Goal: Information Seeking & Learning: Learn about a topic

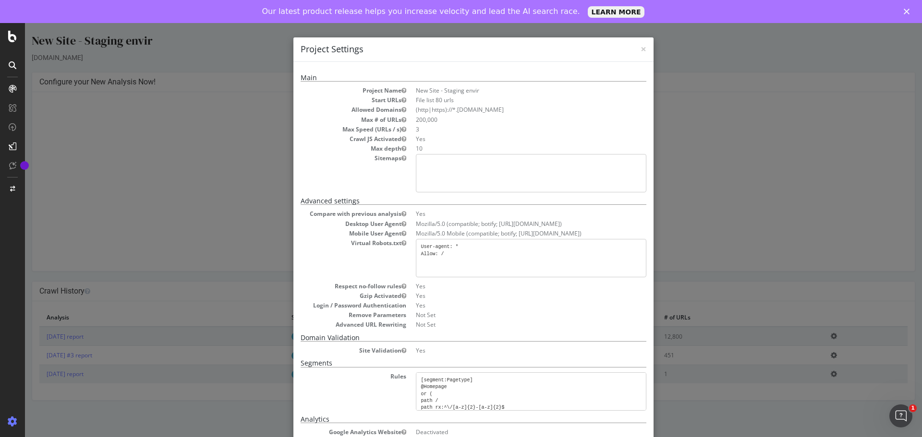
click at [278, 193] on div "× Close Project Settings Main Project Name New Site - Staging envir Start URLs …" at bounding box center [473, 241] width 897 height 437
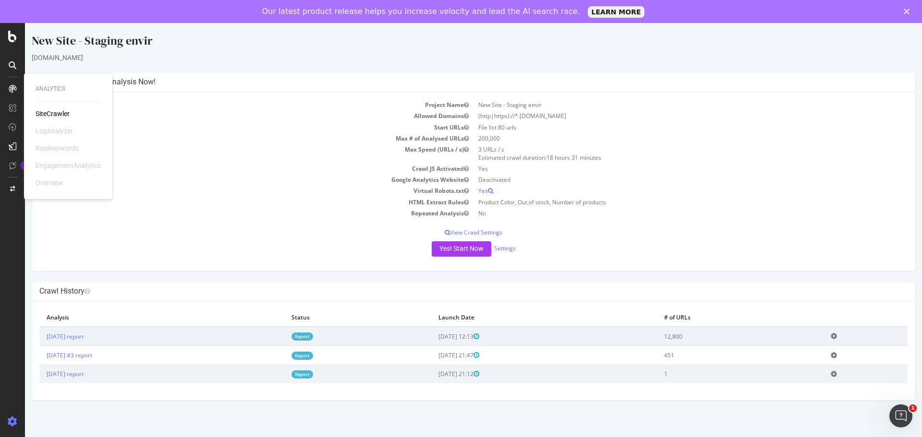
click at [54, 113] on div "SiteCrawler" at bounding box center [53, 114] width 34 height 10
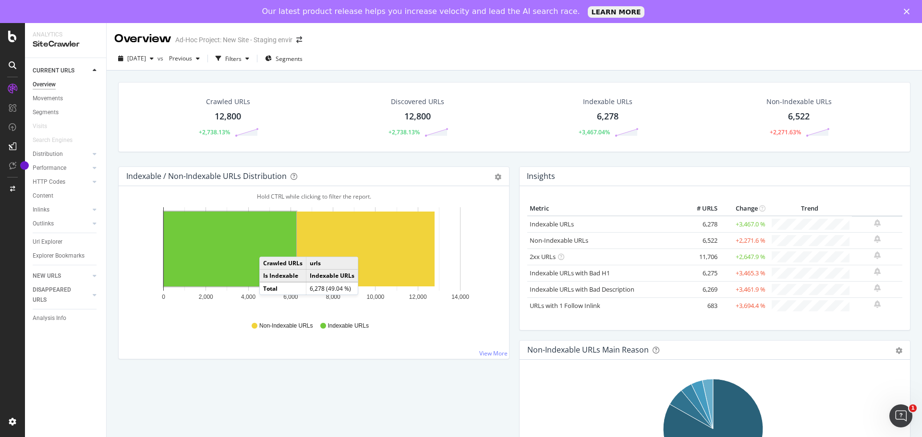
click at [269, 247] on rect "A chart." at bounding box center [230, 249] width 132 height 75
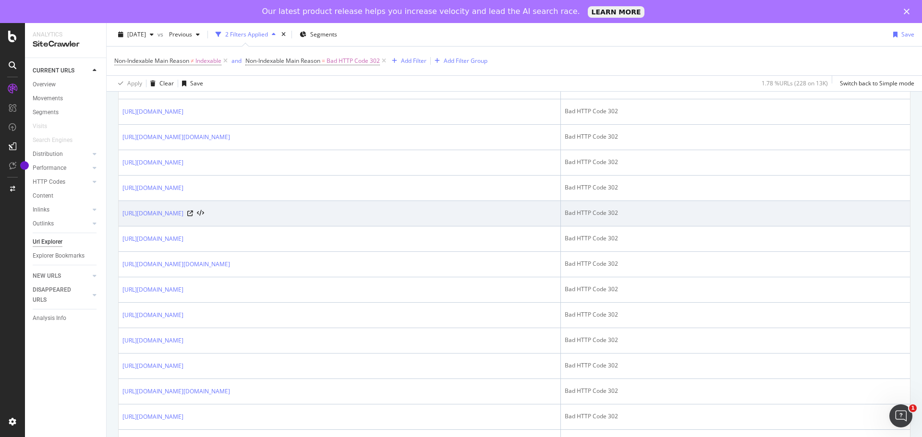
scroll to position [672, 0]
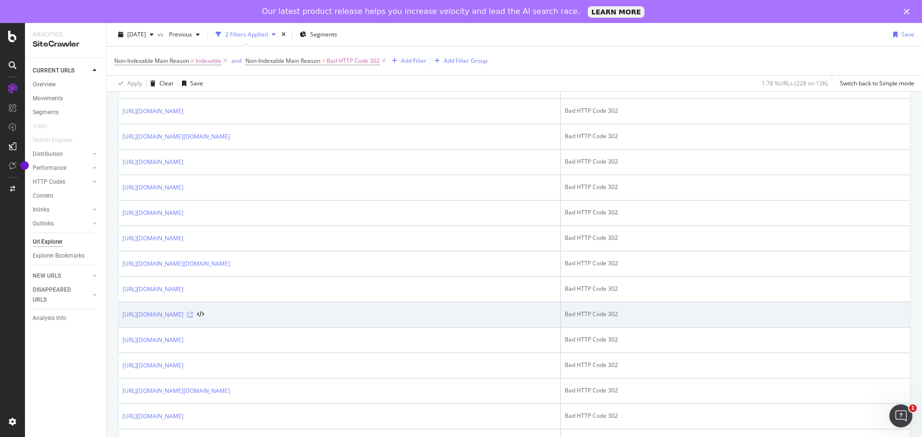
click at [193, 313] on icon at bounding box center [190, 315] width 6 height 6
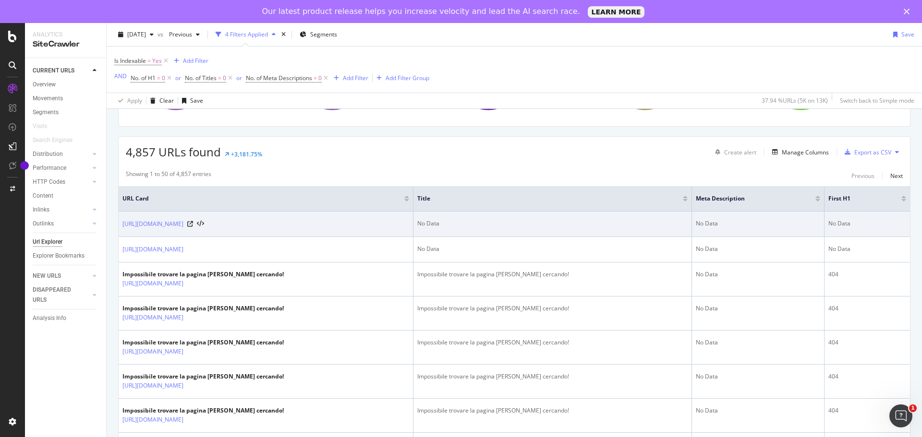
scroll to position [192, 0]
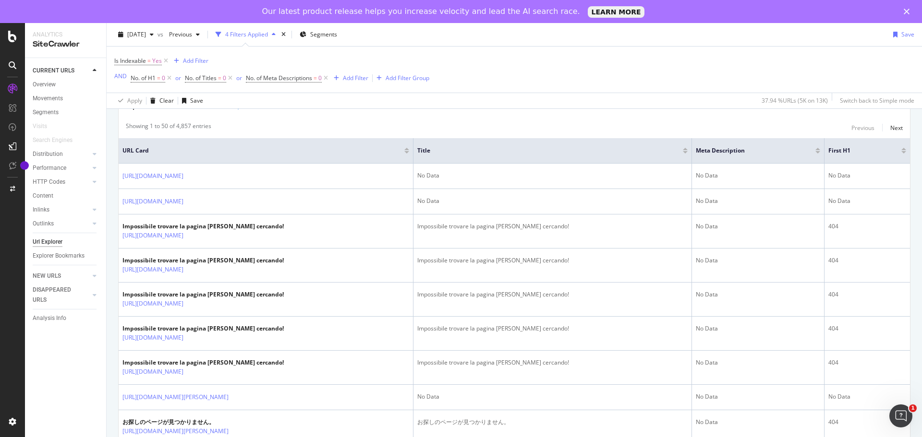
click at [409, 153] on div at bounding box center [406, 152] width 5 height 2
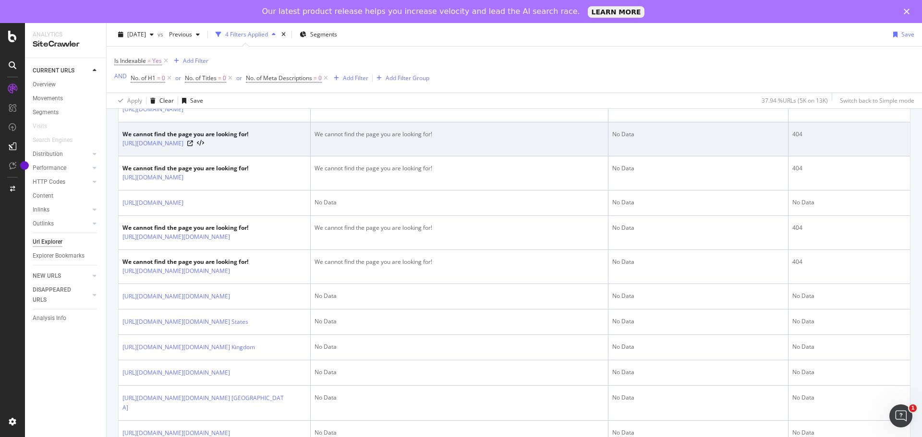
scroll to position [336, 0]
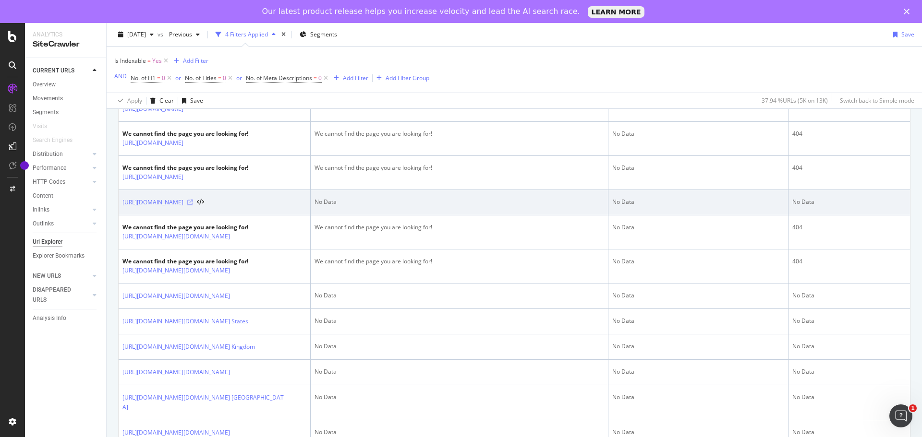
click at [193, 204] on icon at bounding box center [190, 203] width 6 height 6
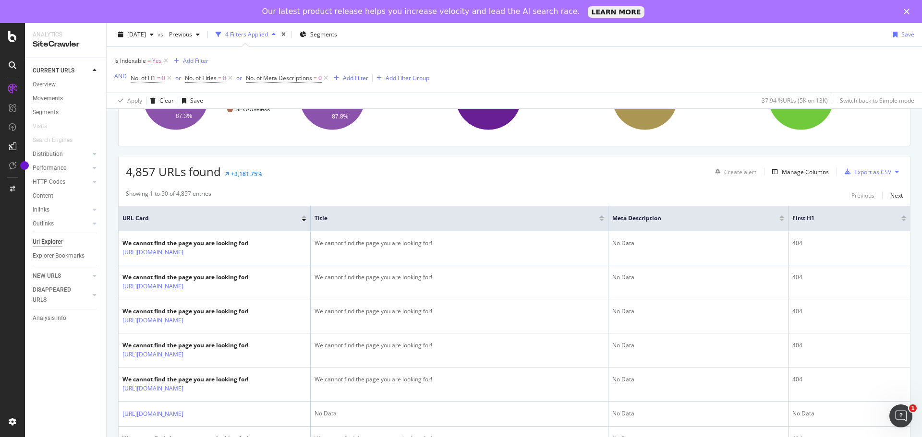
scroll to position [0, 0]
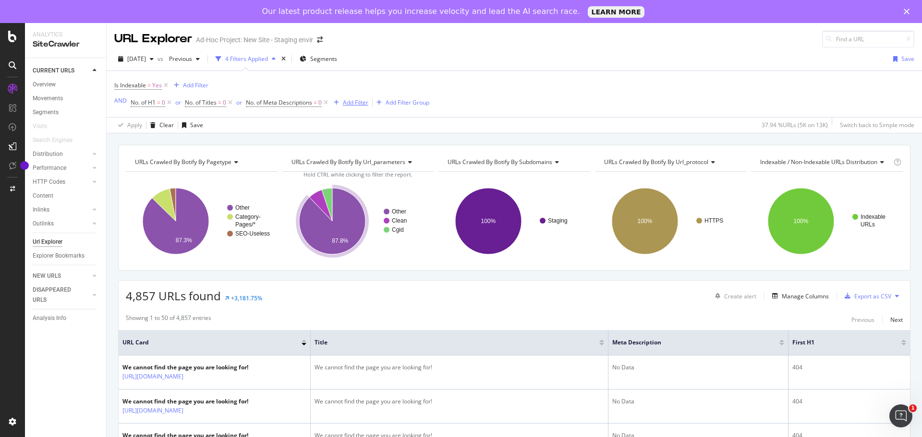
click at [345, 104] on div "Add Filter" at bounding box center [355, 102] width 25 height 8
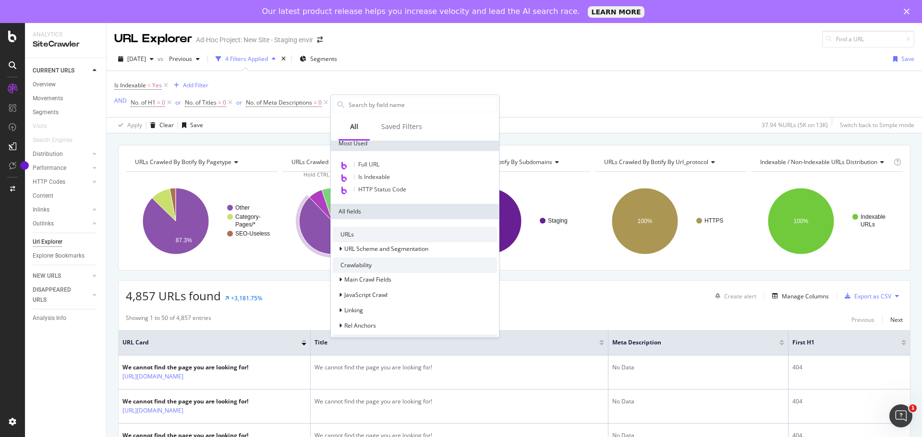
scroll to position [65, 0]
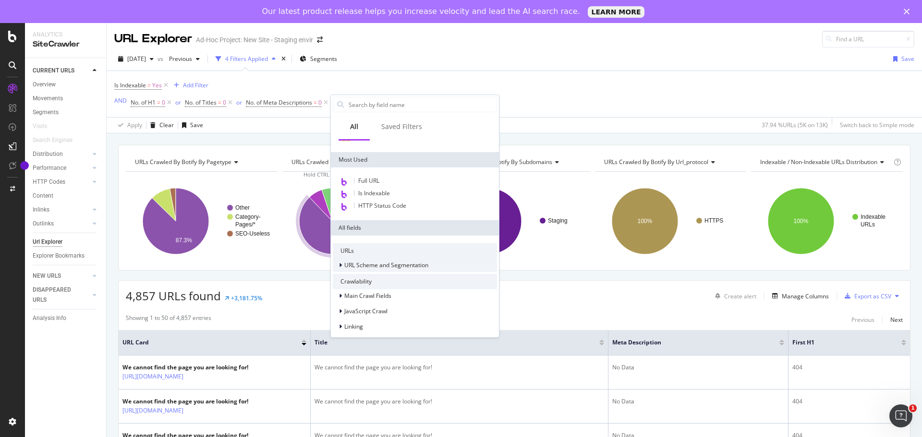
click at [342, 266] on div at bounding box center [341, 266] width 6 height 10
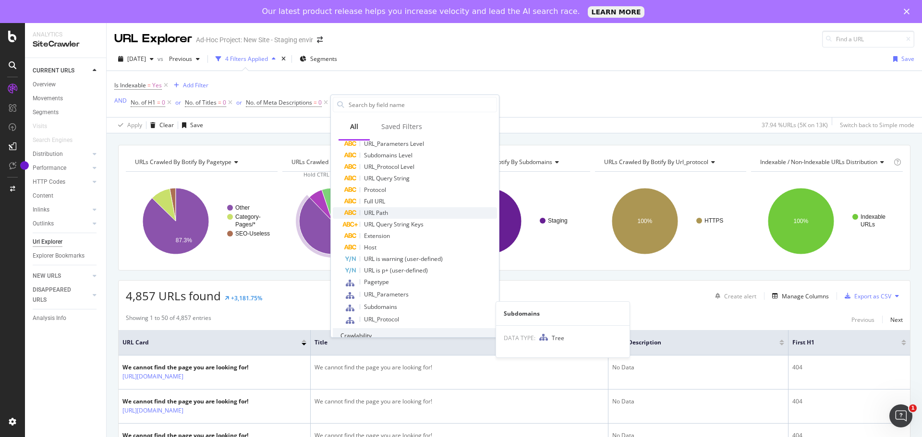
scroll to position [113, 0]
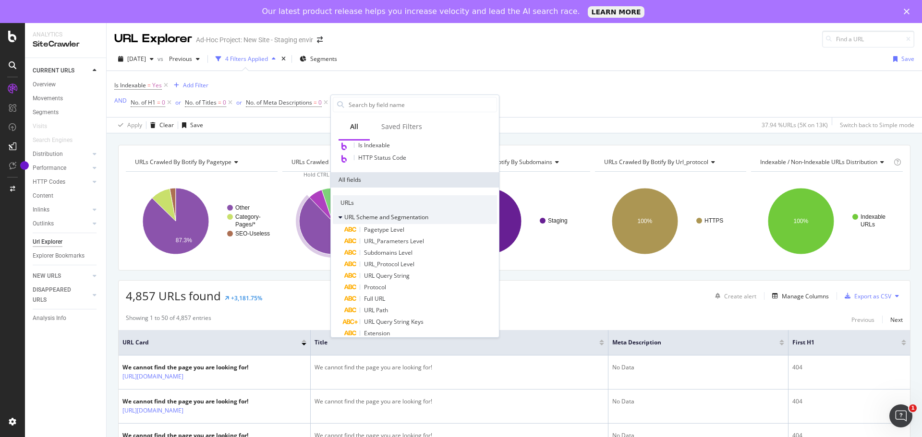
click at [342, 219] on div at bounding box center [341, 218] width 6 height 10
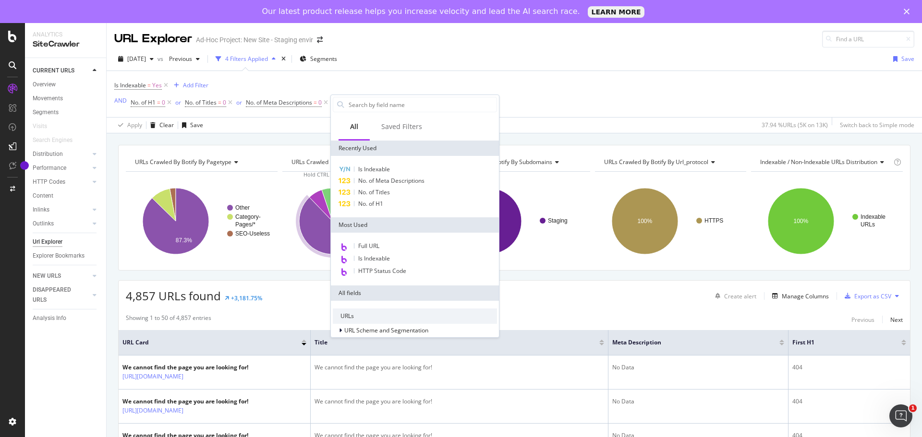
scroll to position [48, 0]
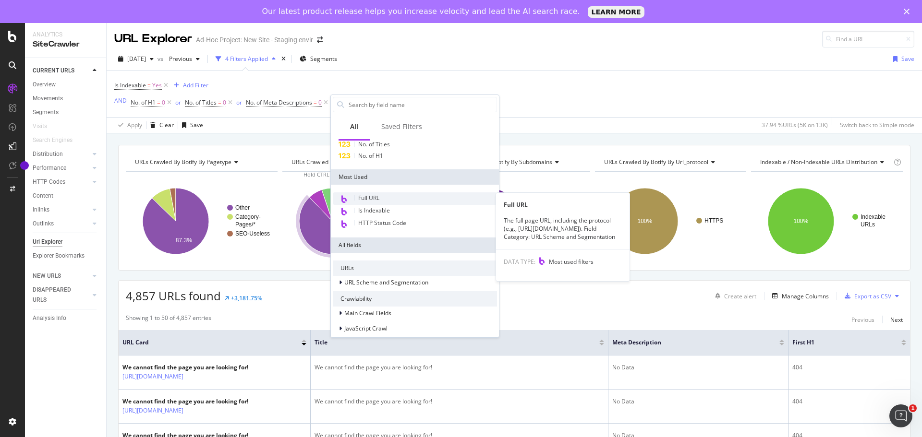
click at [379, 200] on span "Full URL" at bounding box center [368, 198] width 21 height 8
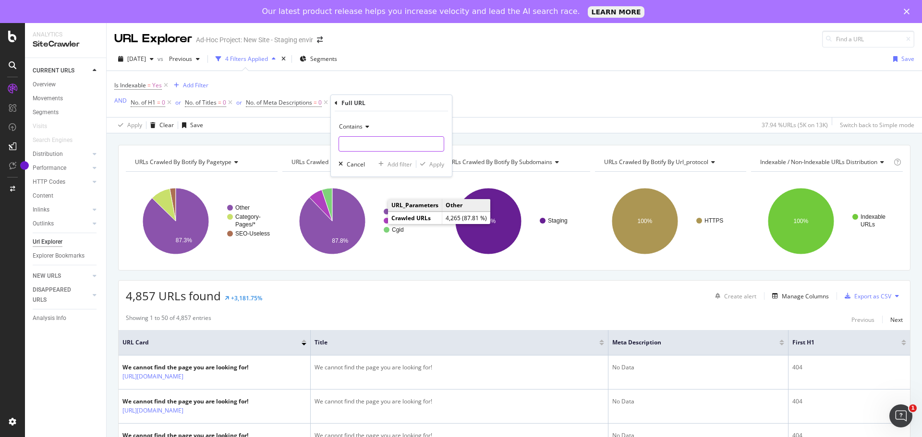
click at [361, 150] on input "text" at bounding box center [391, 143] width 105 height 15
click at [363, 131] on div "Contains" at bounding box center [391, 126] width 106 height 15
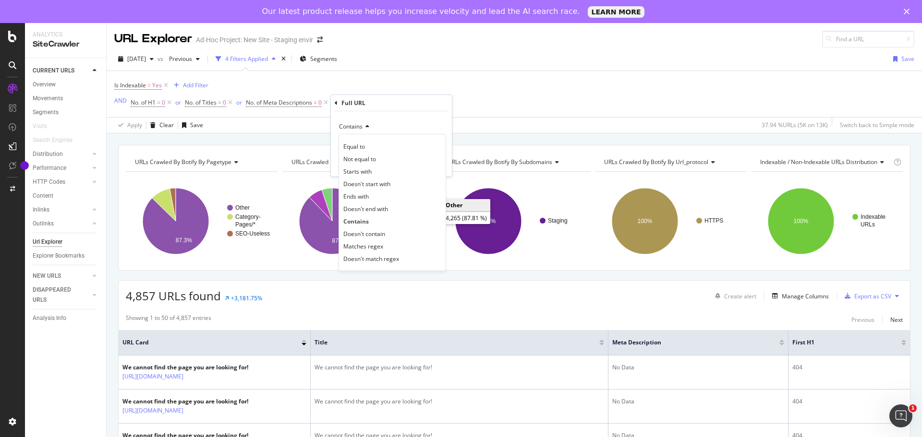
click at [382, 230] on span "Doesn't contain" at bounding box center [364, 234] width 42 height 8
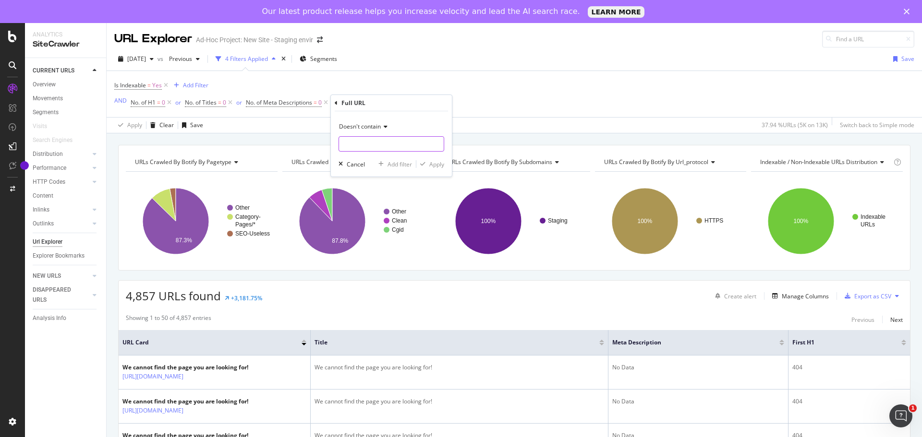
click at [364, 139] on input "text" at bounding box center [391, 143] width 105 height 15
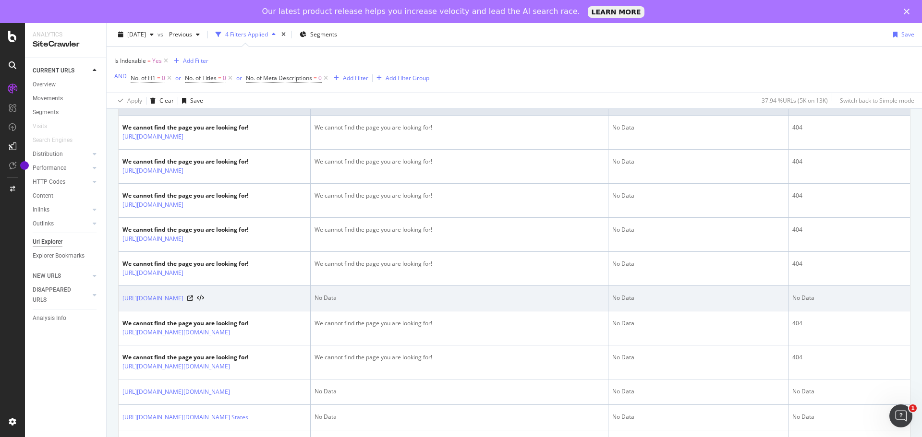
scroll to position [0, 0]
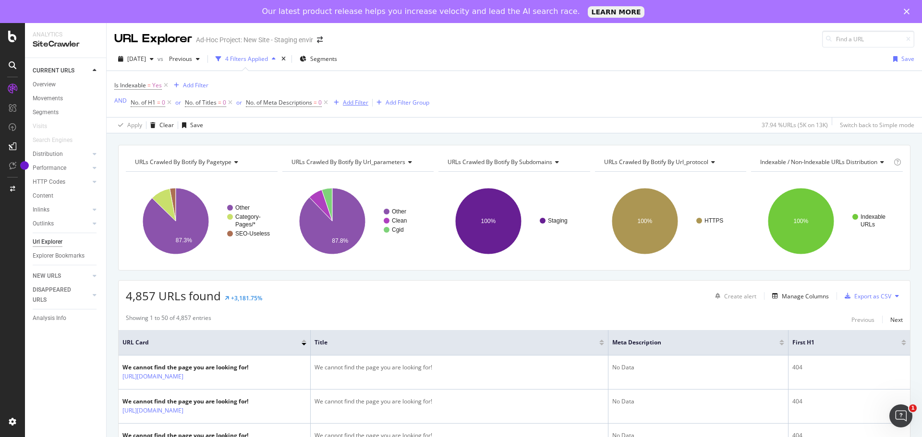
click at [353, 104] on div "Add Filter" at bounding box center [355, 102] width 25 height 8
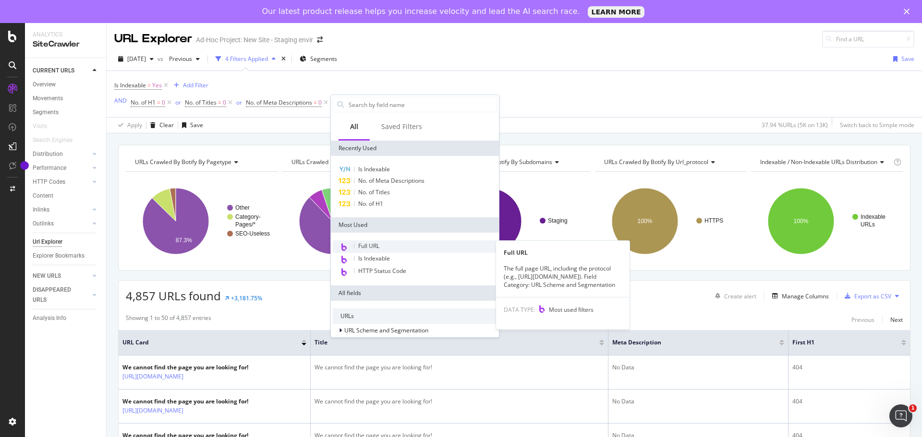
click at [403, 245] on div "Full URL" at bounding box center [415, 246] width 164 height 12
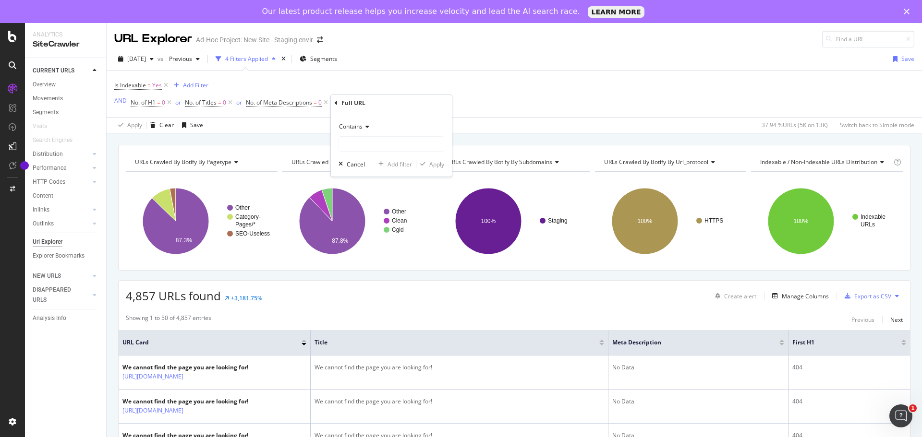
click at [366, 125] on icon at bounding box center [365, 127] width 7 height 6
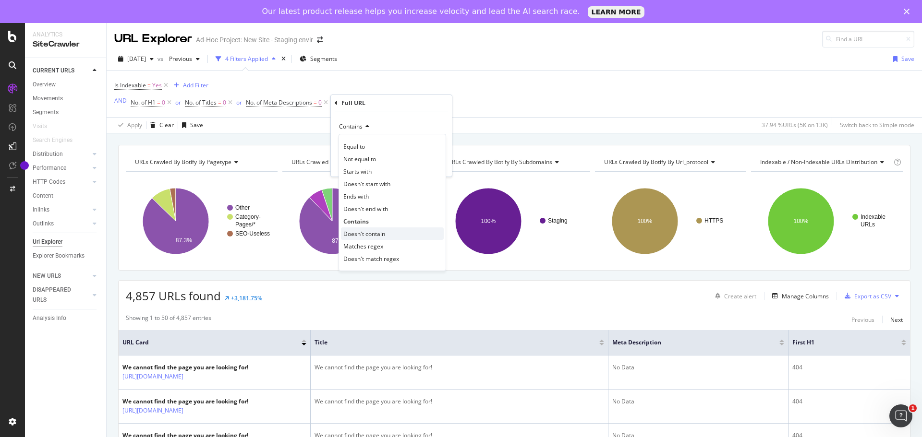
click at [386, 233] on div "Doesn't contain" at bounding box center [392, 234] width 103 height 12
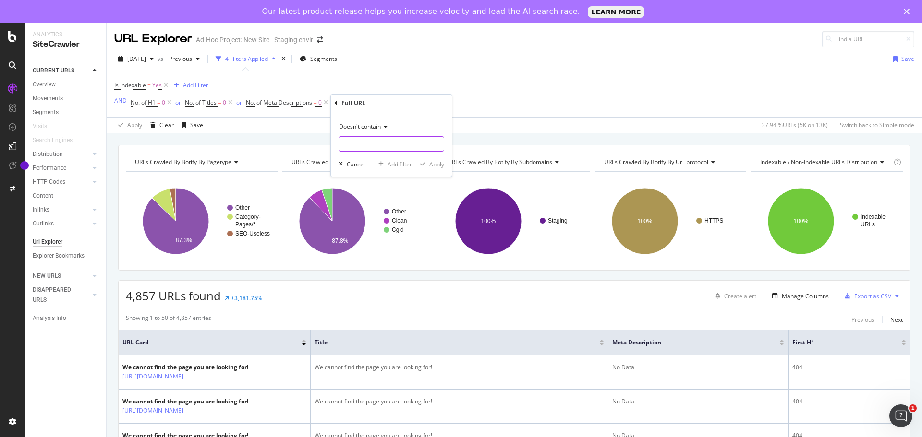
click at [367, 149] on input "text" at bounding box center [391, 143] width 105 height 15
type input "demand"
click at [443, 161] on div "Apply" at bounding box center [436, 164] width 15 height 8
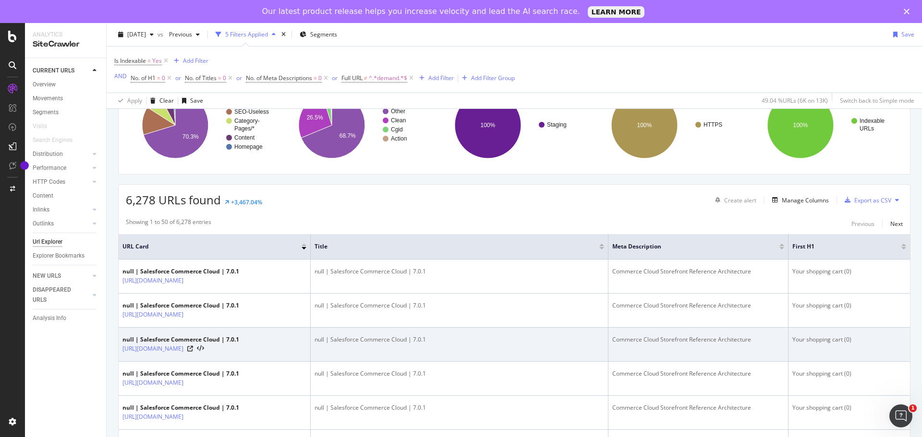
scroll to position [144, 0]
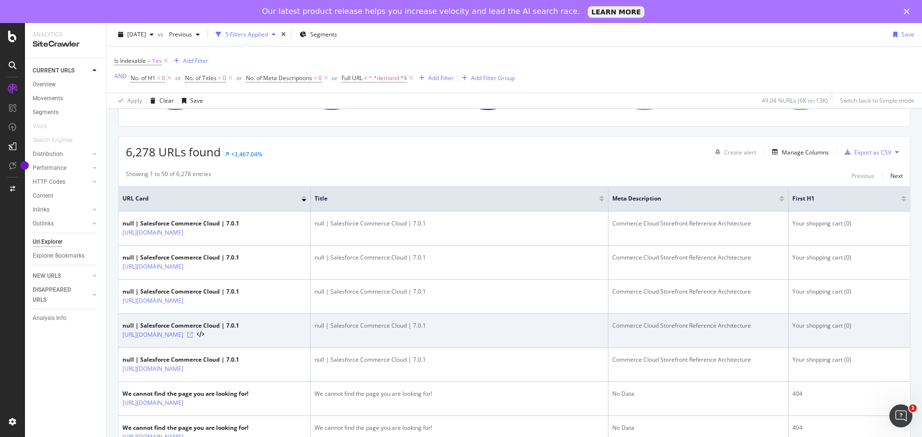
click at [193, 338] on icon at bounding box center [190, 335] width 6 height 6
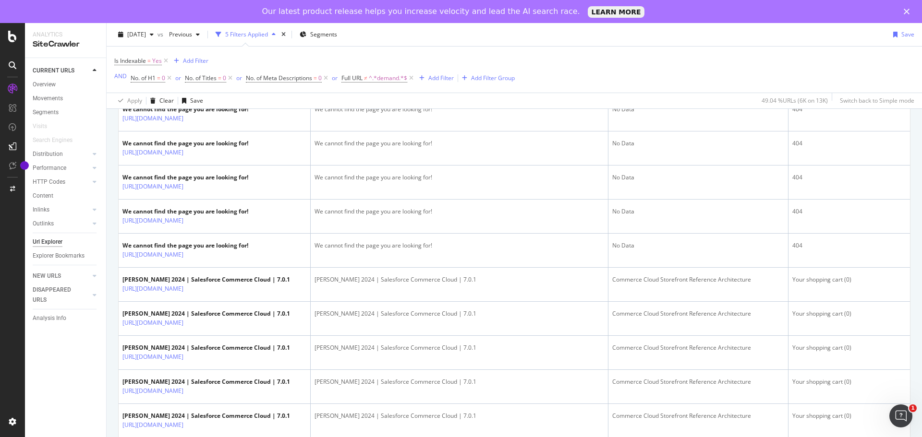
scroll to position [432, 0]
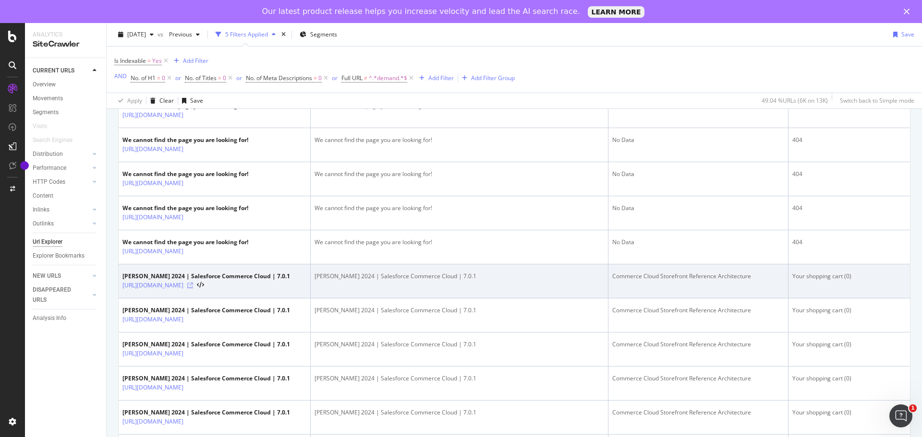
click at [193, 288] on icon at bounding box center [190, 286] width 6 height 6
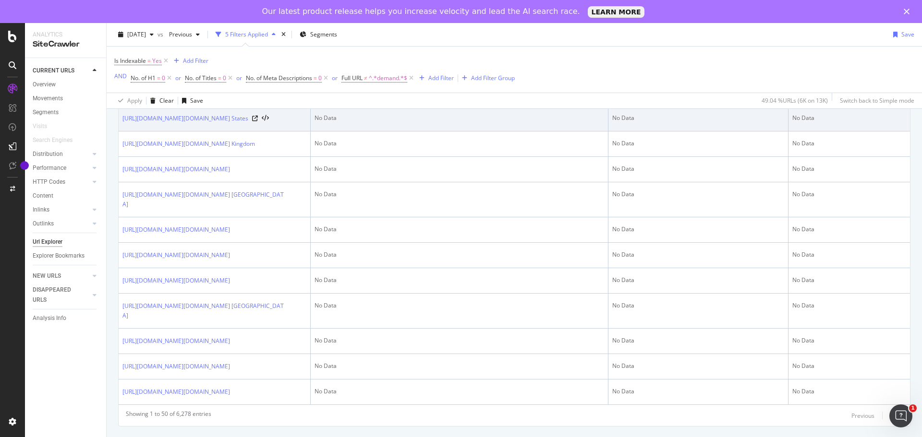
scroll to position [1728, 0]
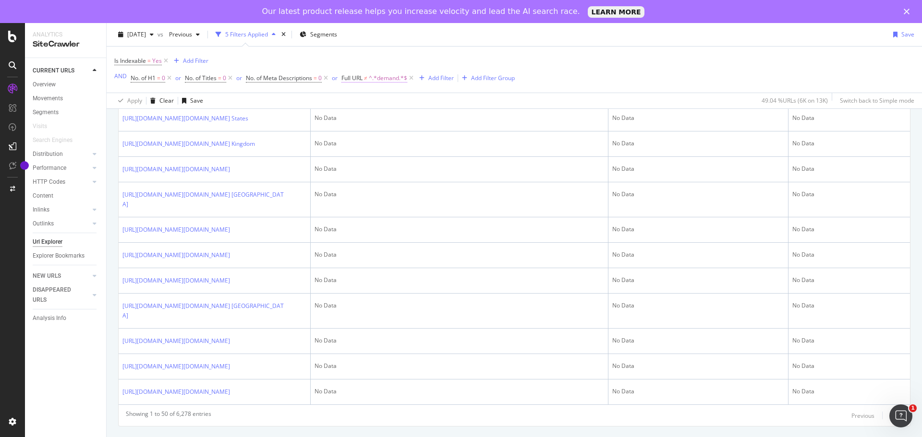
click at [383, 78] on span "^.*demand.*$" at bounding box center [388, 78] width 38 height 13
click at [387, 117] on input "demand" at bounding box center [395, 117] width 91 height 15
type input "demandware"
click at [438, 138] on div "button" at bounding box center [434, 138] width 13 height 6
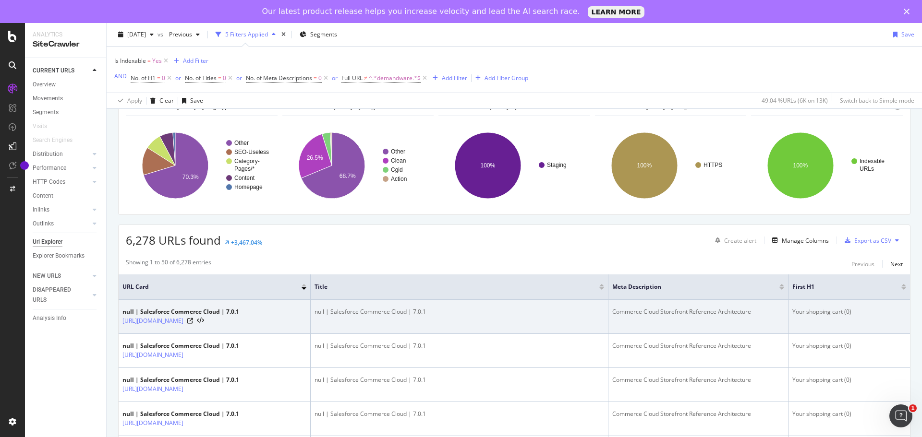
scroll to position [144, 0]
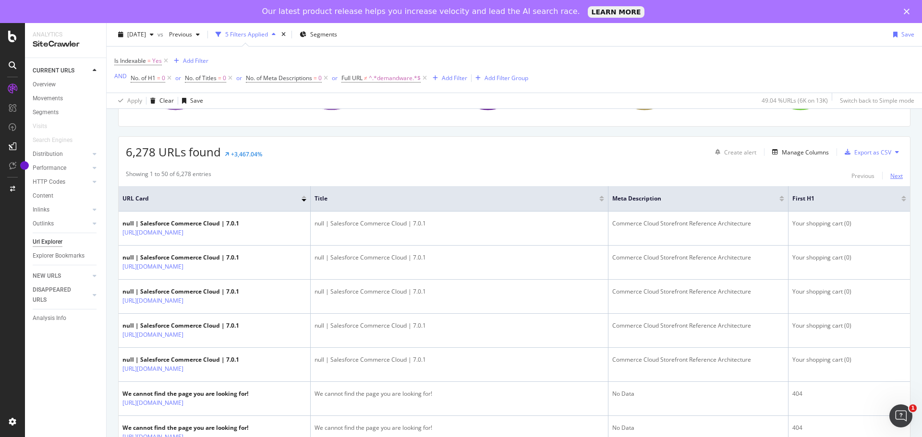
click at [890, 175] on div "Next" at bounding box center [896, 176] width 12 height 8
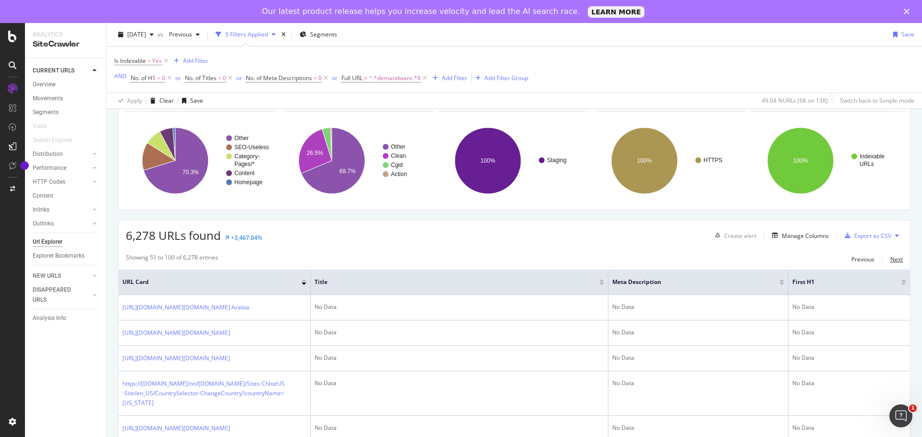
scroll to position [23, 0]
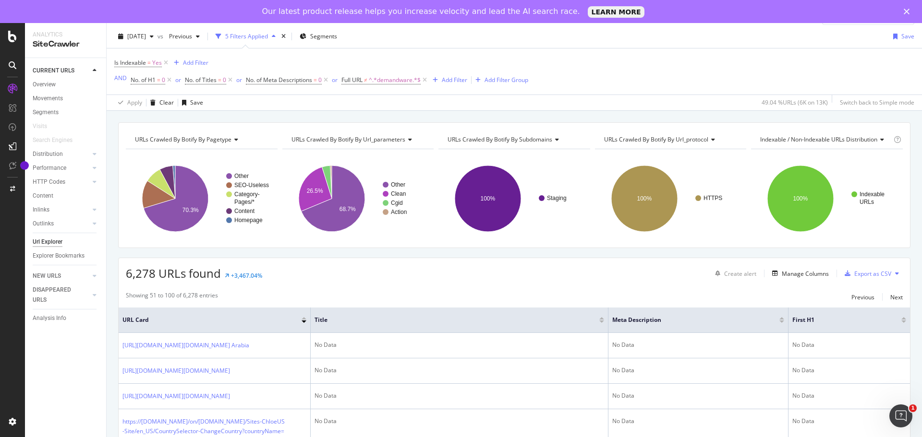
click at [305, 321] on div at bounding box center [303, 322] width 5 height 2
click at [853, 296] on div "Previous" at bounding box center [862, 297] width 23 height 8
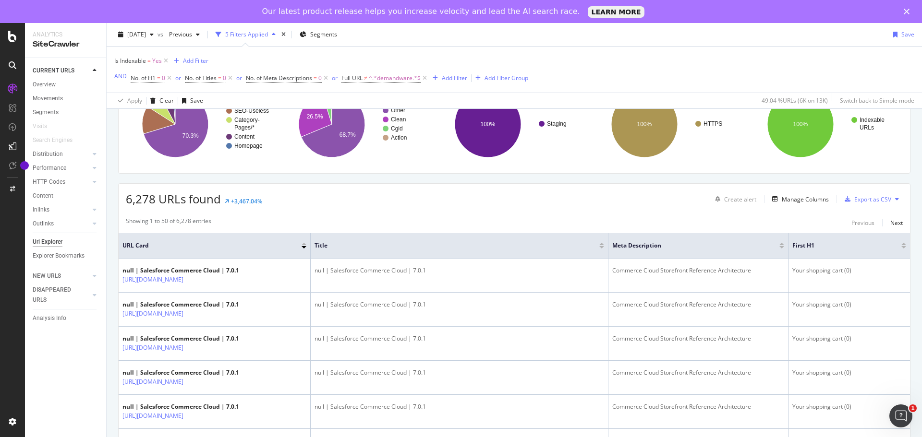
scroll to position [96, 0]
click at [304, 249] on div at bounding box center [303, 248] width 5 height 2
click at [302, 246] on div at bounding box center [303, 245] width 5 height 2
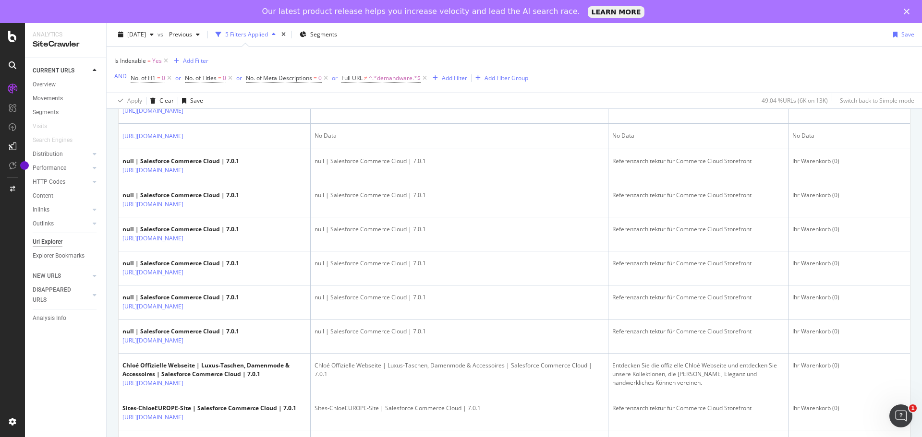
scroll to position [1680, 0]
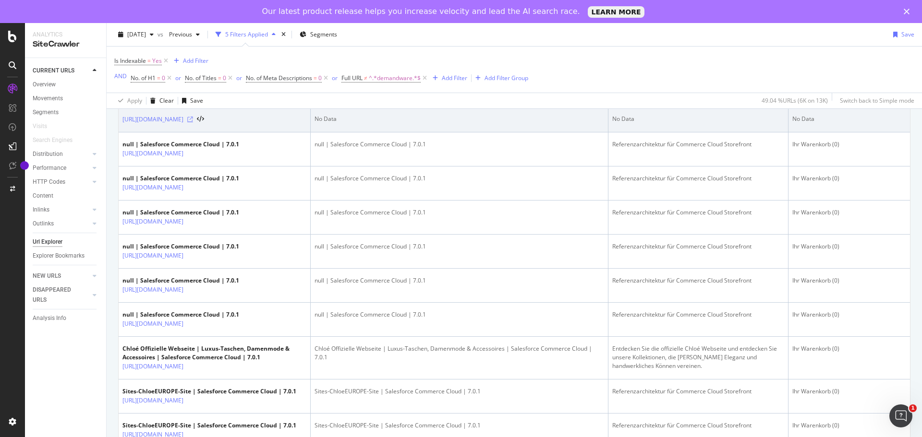
click at [193, 122] on icon at bounding box center [190, 120] width 6 height 6
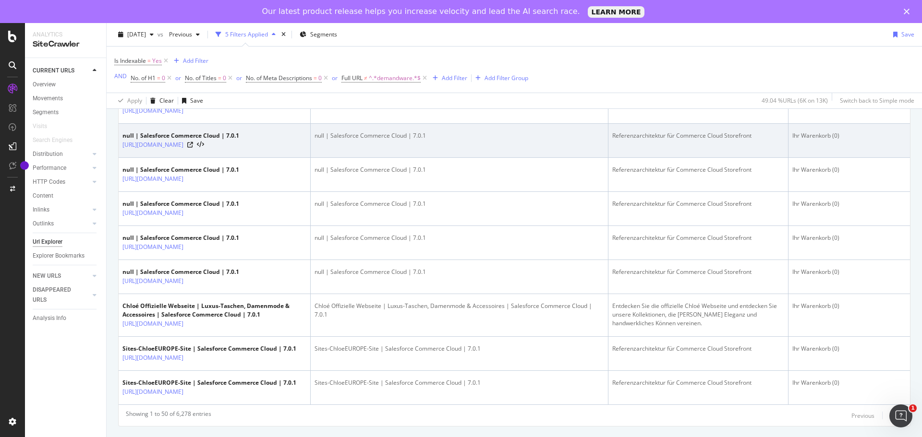
scroll to position [1872, 0]
click at [193, 148] on icon at bounding box center [190, 145] width 6 height 6
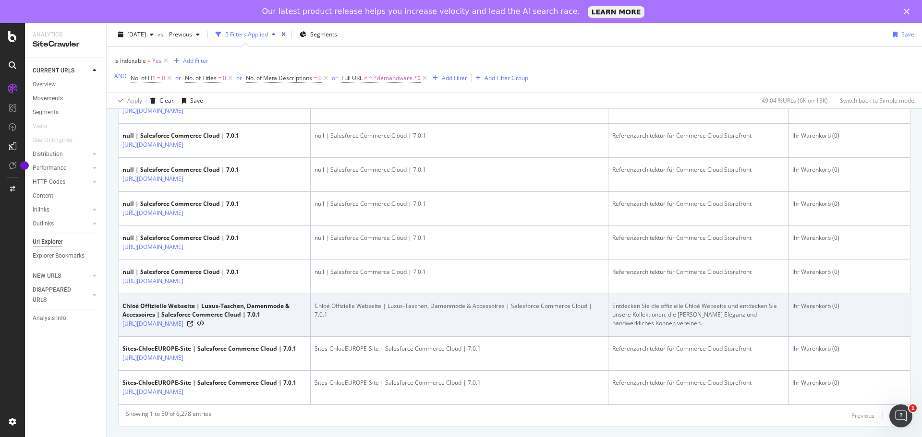
scroll to position [1936, 0]
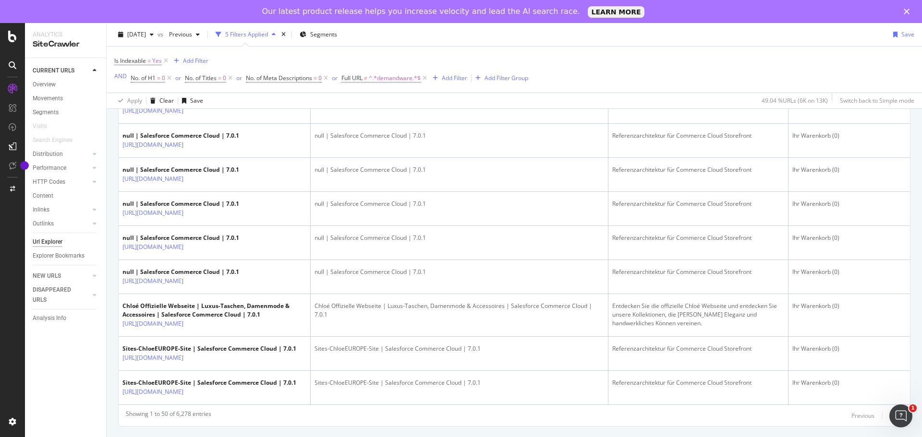
click at [890, 415] on div "Next" at bounding box center [896, 416] width 12 height 8
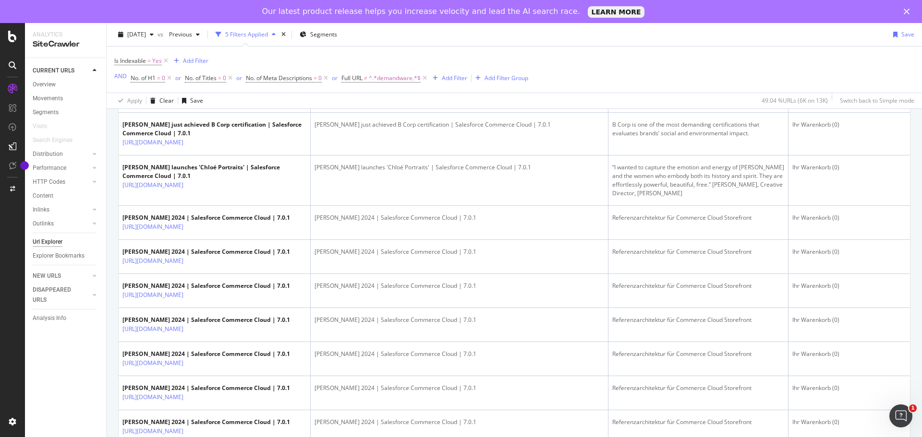
scroll to position [1632, 0]
click at [193, 25] on icon at bounding box center [190, 23] width 6 height 6
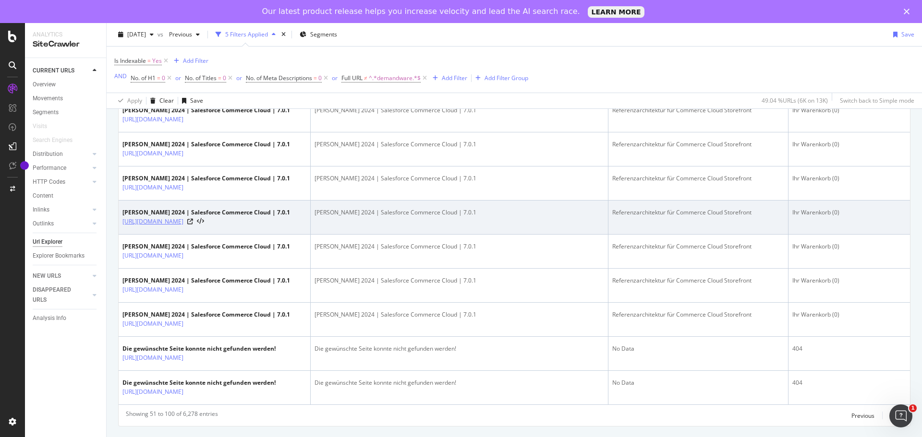
scroll to position [1992, 0]
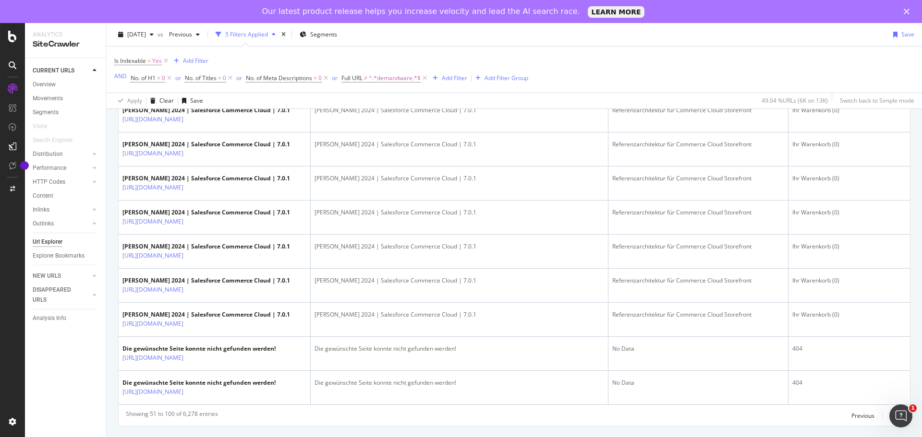
click at [890, 417] on div "Next" at bounding box center [896, 416] width 12 height 8
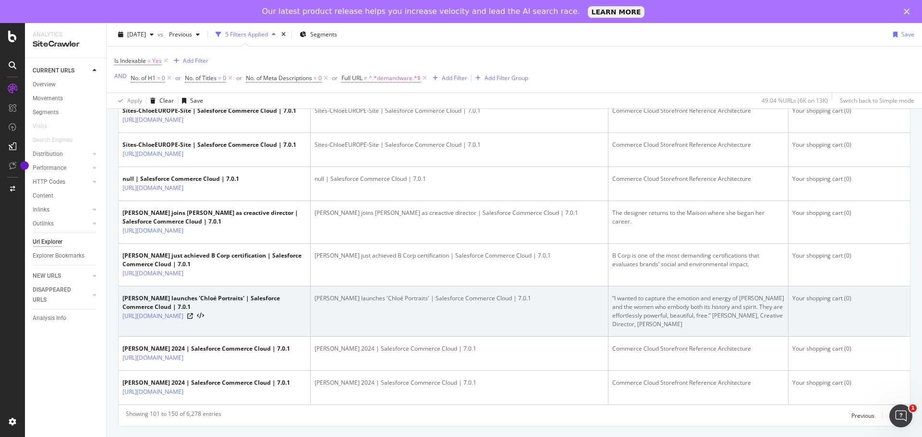
scroll to position [1887, 0]
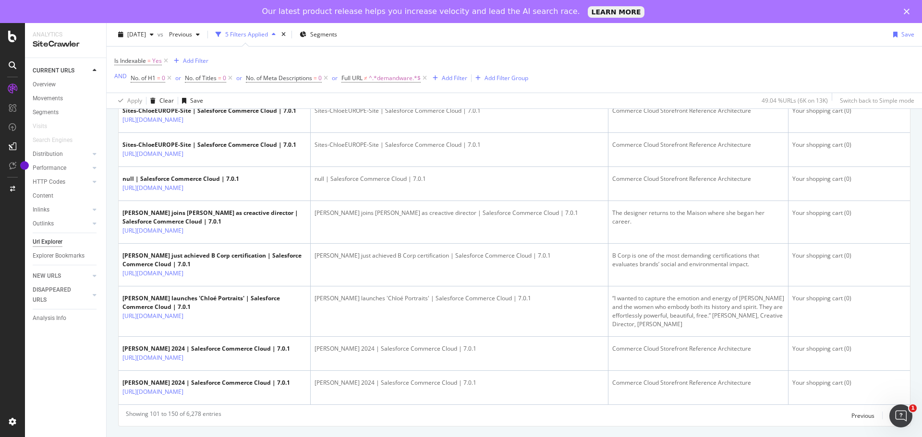
click at [890, 415] on div "Next" at bounding box center [896, 416] width 12 height 8
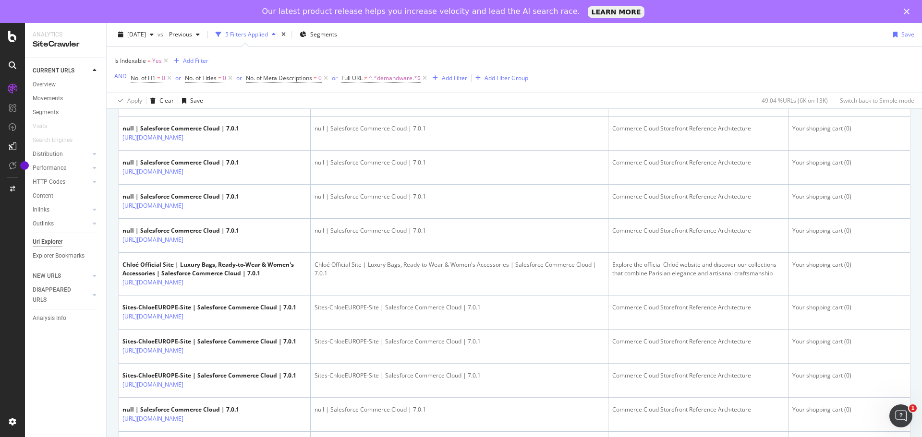
scroll to position [1440, 0]
